Goal: Navigation & Orientation: Go to known website

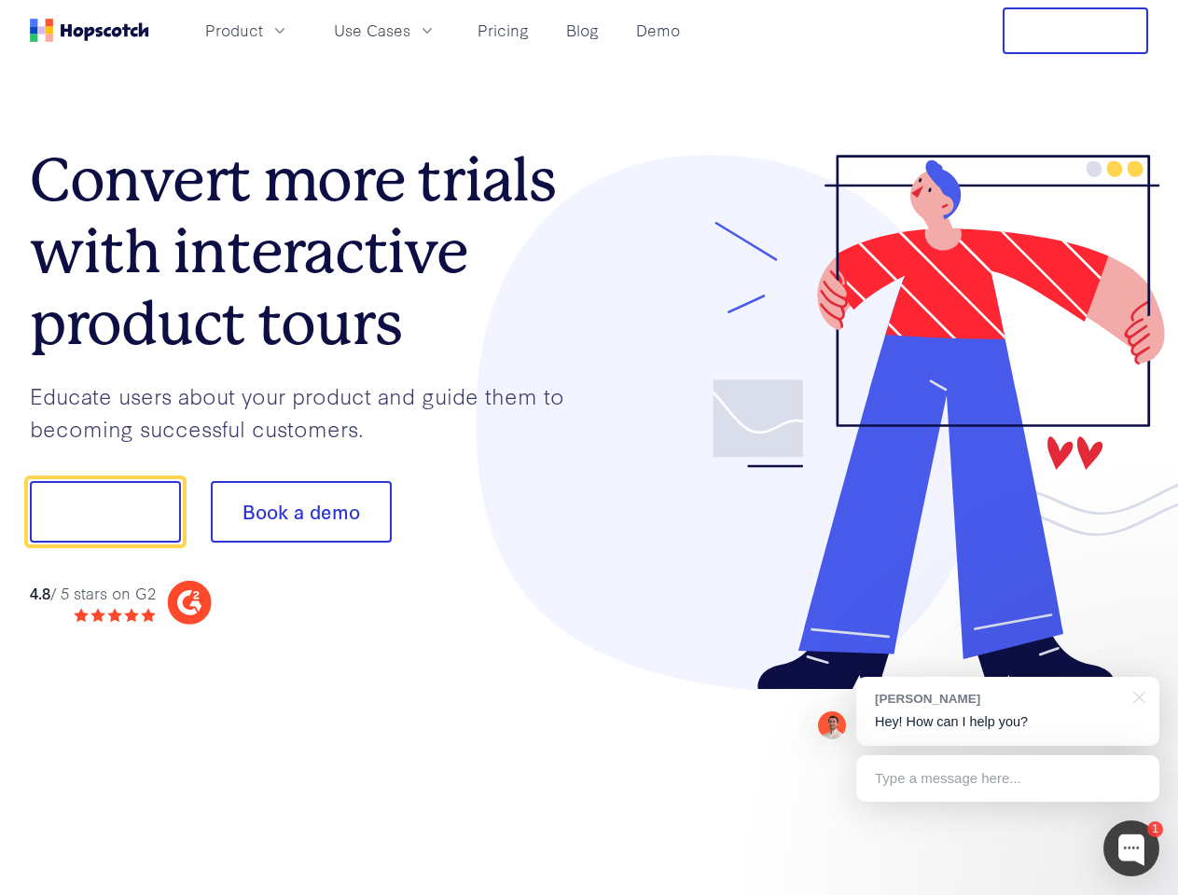
click at [589, 448] on div at bounding box center [869, 423] width 560 height 536
click at [263, 30] on span "Product" at bounding box center [234, 30] width 58 height 23
click at [410, 30] on span "Use Cases" at bounding box center [372, 30] width 76 height 23
click at [1075, 31] on button "Free Trial" at bounding box center [1075, 30] width 145 height 47
click at [104, 512] on button "Show me!" at bounding box center [105, 512] width 151 height 62
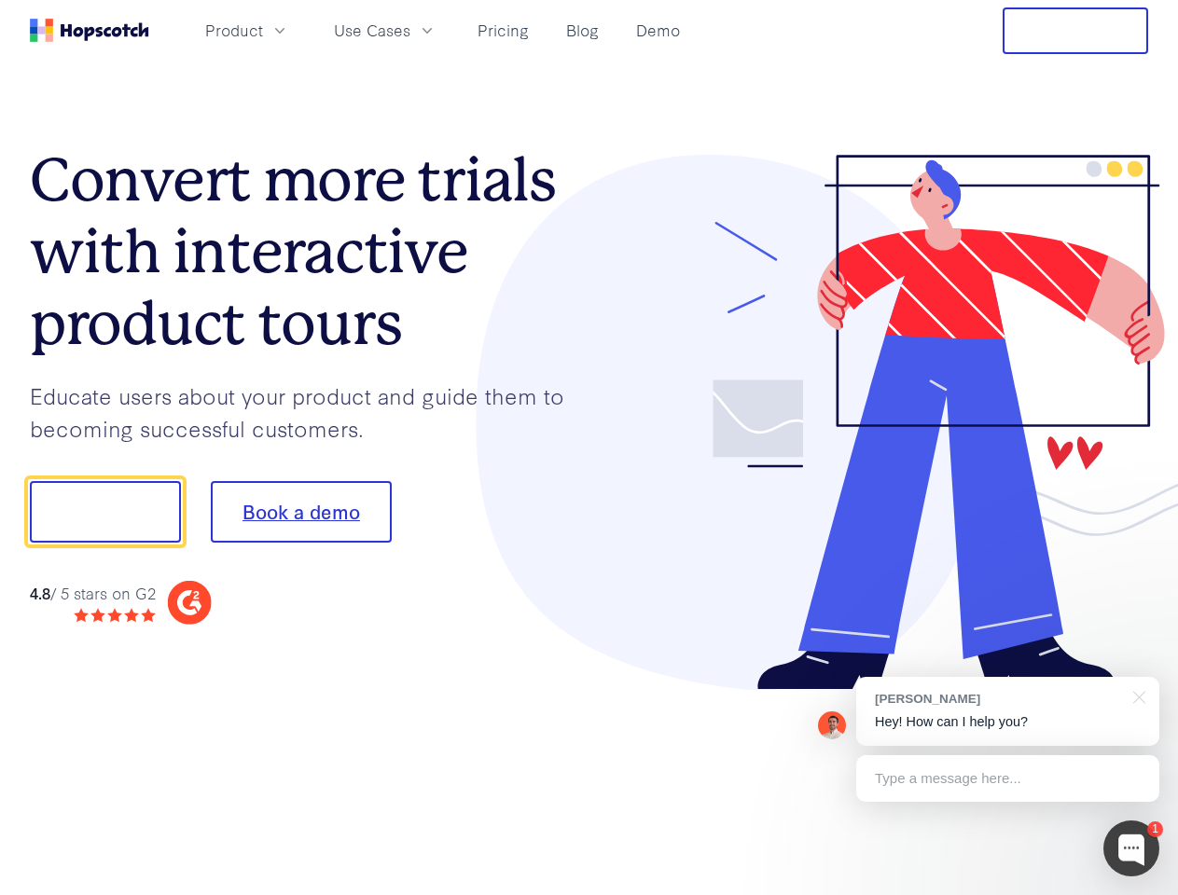
click at [300, 512] on button "Book a demo" at bounding box center [301, 512] width 181 height 62
click at [1131, 849] on div at bounding box center [1131, 849] width 56 height 56
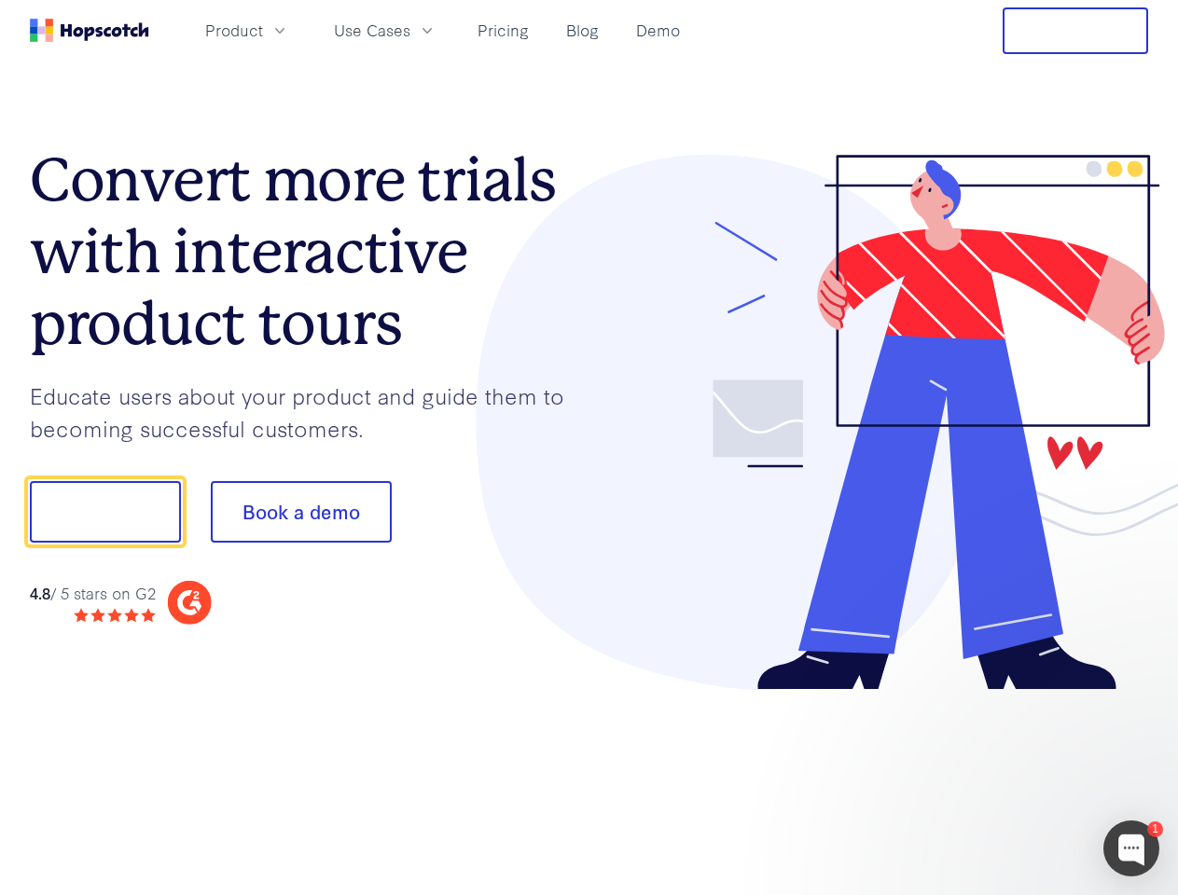
click at [1007, 712] on div at bounding box center [985, 635] width 350 height 372
click at [1136, 696] on div at bounding box center [985, 635] width 350 height 372
click at [1007, 779] on div at bounding box center [985, 635] width 350 height 372
